Goal: Contribute content: Add original content to the website for others to see

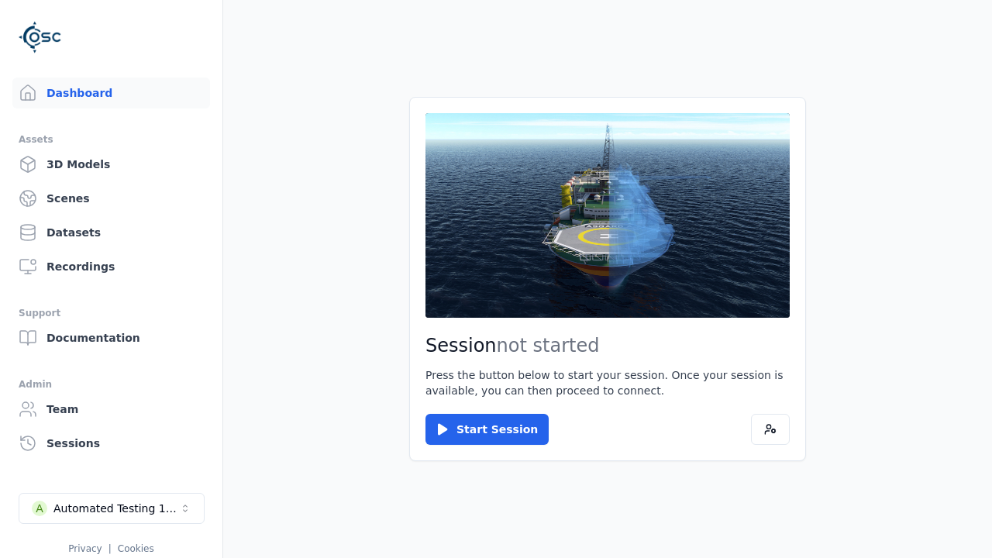
click at [111, 164] on link "3D Models" at bounding box center [111, 164] width 198 height 31
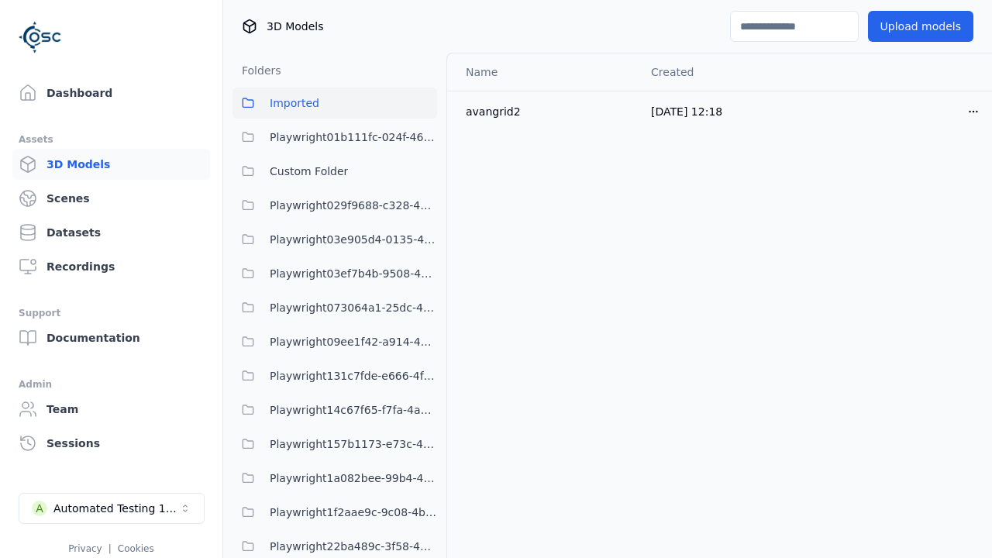
click at [920, 26] on button "Upload models" at bounding box center [920, 26] width 105 height 31
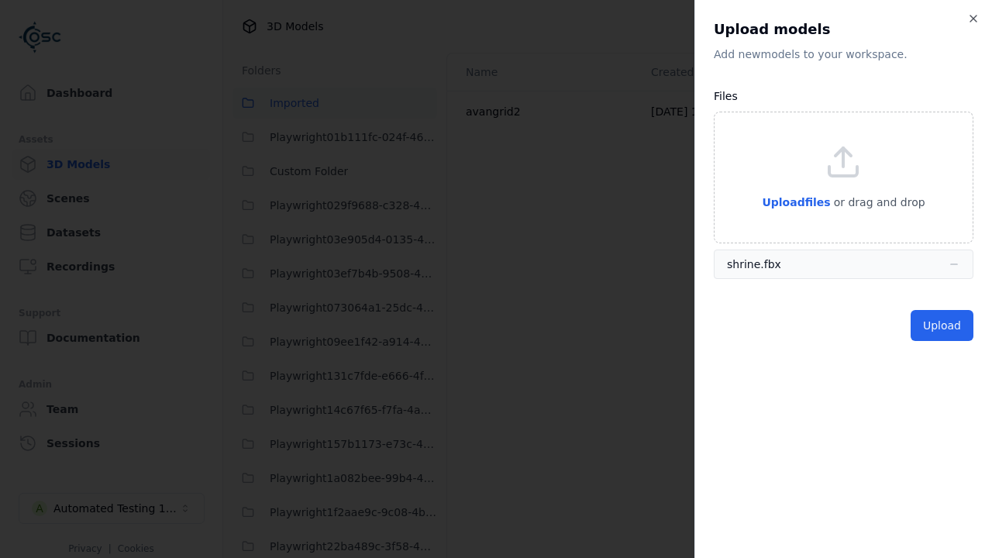
click at [942, 326] on button "Upload" at bounding box center [942, 325] width 63 height 31
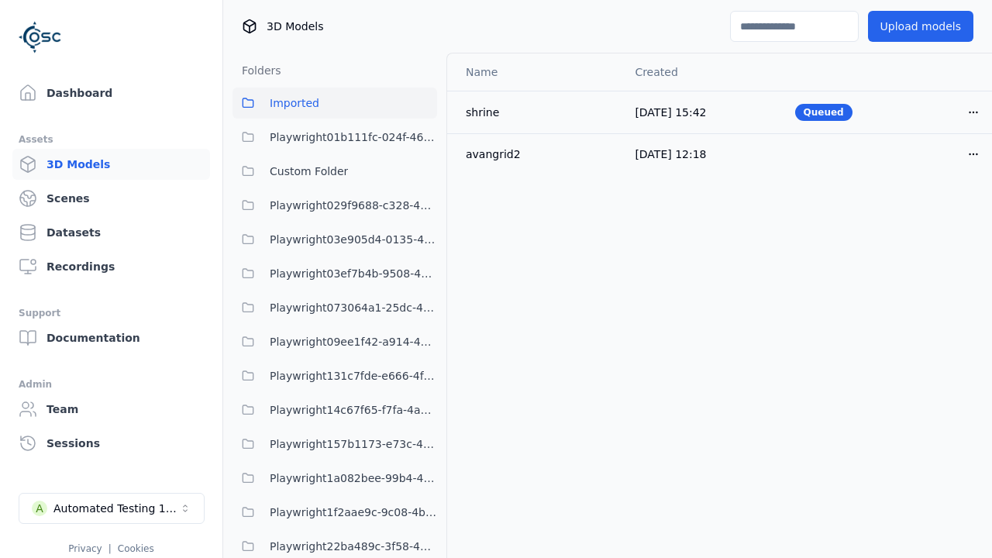
click at [974, 112] on html "Support Dashboard Assets 3D Models Scenes Datasets Recordings Support Documenta…" at bounding box center [496, 279] width 992 height 558
click at [939, 172] on div "Delete" at bounding box center [939, 172] width 91 height 25
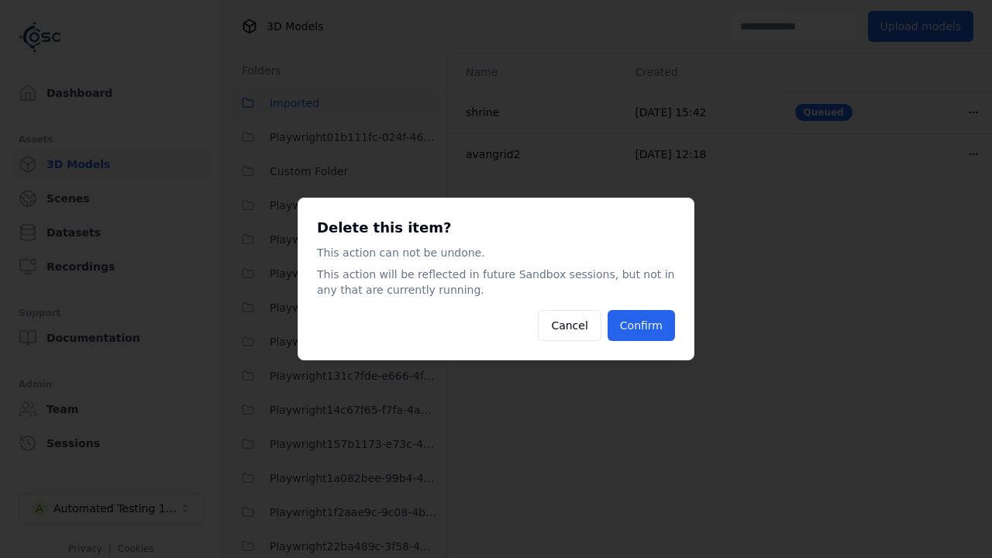
click at [641, 326] on button "Confirm" at bounding box center [641, 325] width 67 height 31
